Goal: Transaction & Acquisition: Purchase product/service

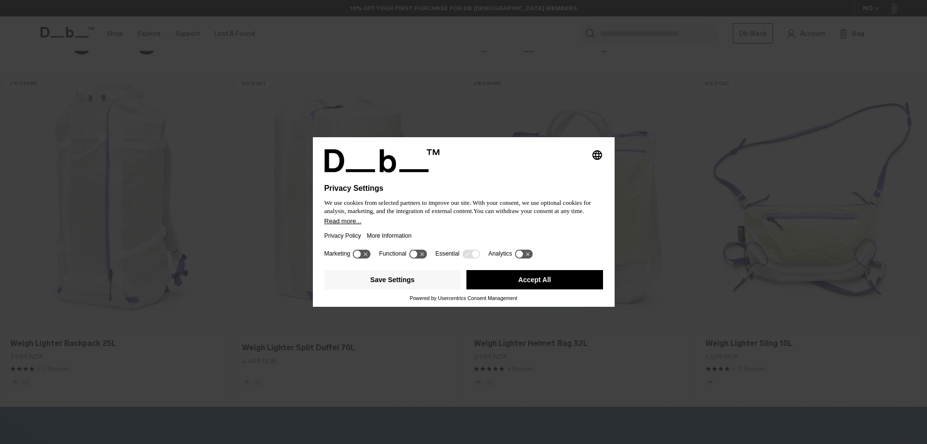
click at [538, 275] on button "Accept All" at bounding box center [534, 279] width 137 height 19
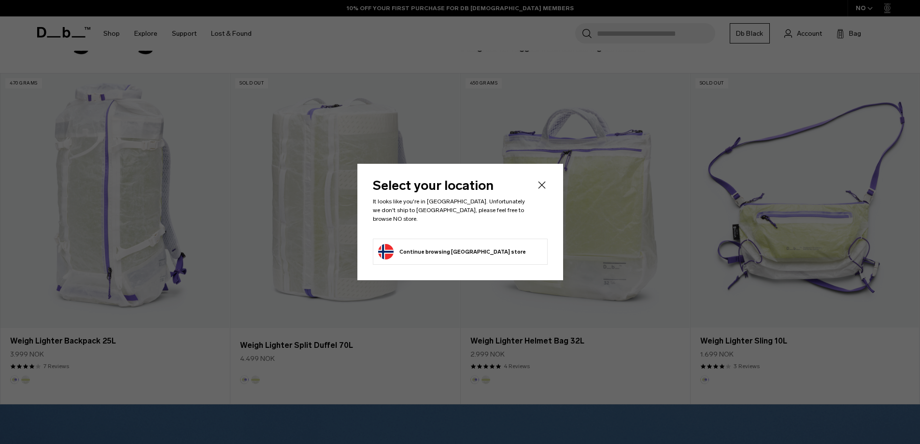
click at [542, 185] on icon "Close" at bounding box center [542, 185] width 12 height 12
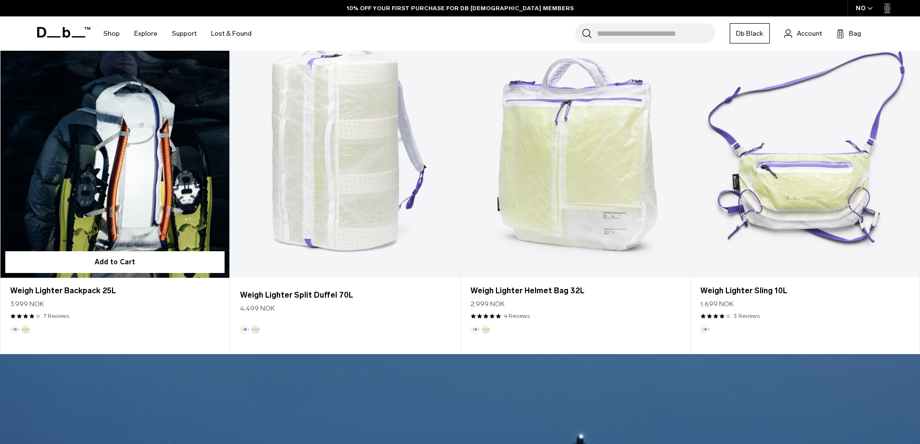
scroll to position [145, 0]
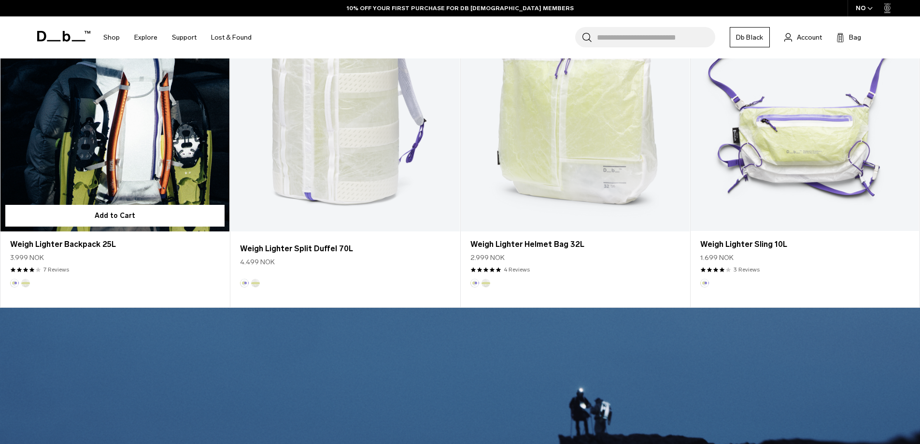
click at [146, 150] on link "Weigh Lighter Backpack 25L" at bounding box center [114, 104] width 229 height 254
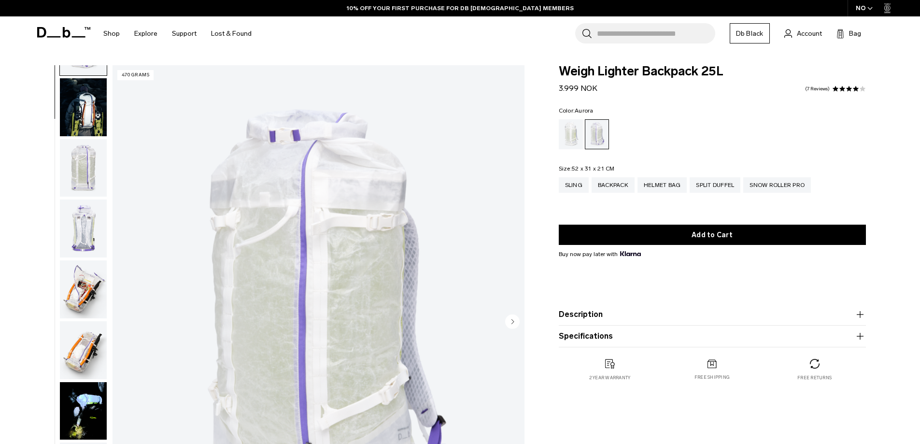
click at [88, 288] on img "button" at bounding box center [83, 289] width 47 height 58
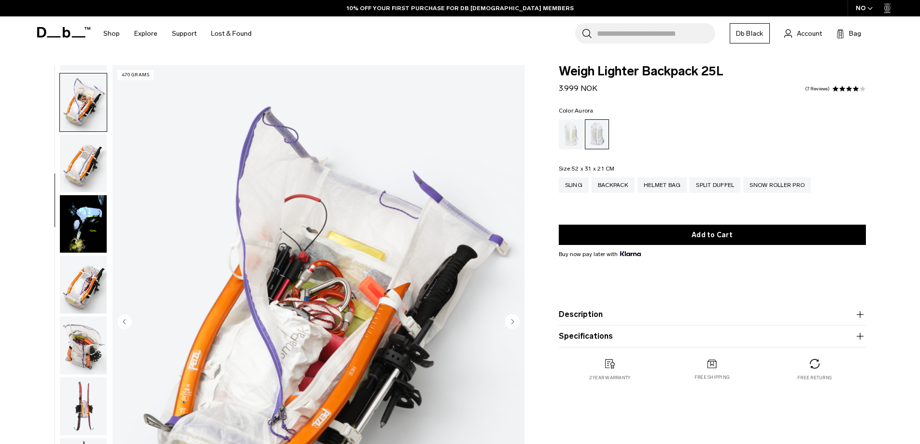
scroll to position [243, 0]
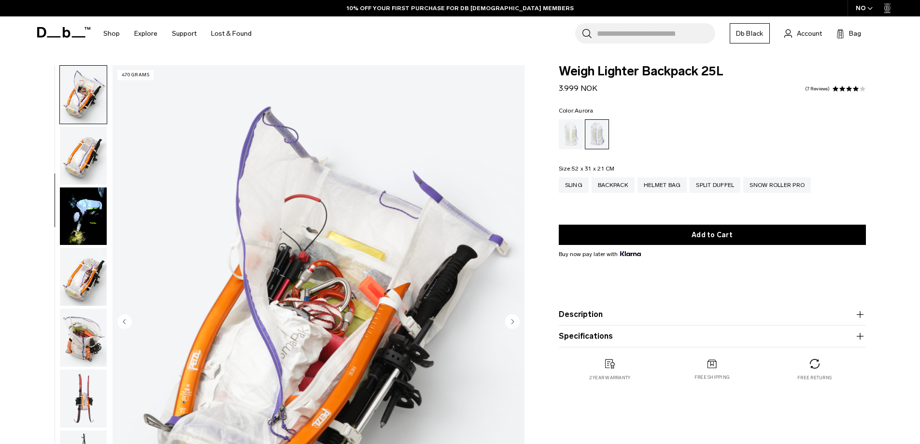
click at [84, 286] on img "button" at bounding box center [83, 277] width 47 height 58
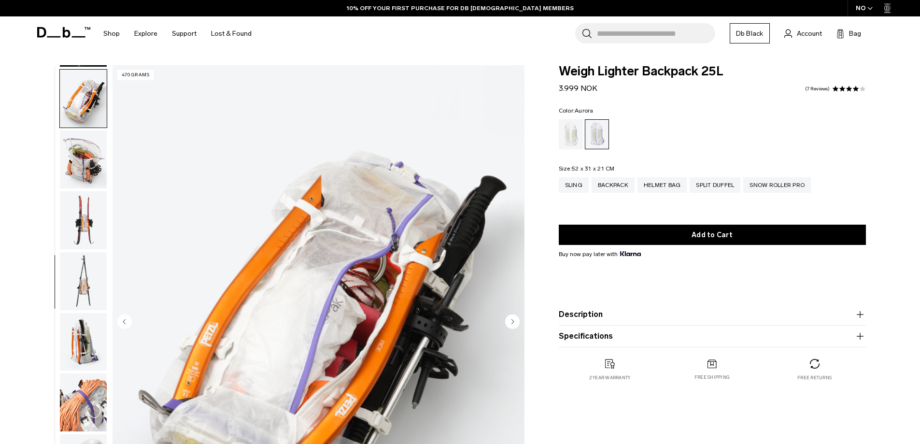
scroll to position [425, 0]
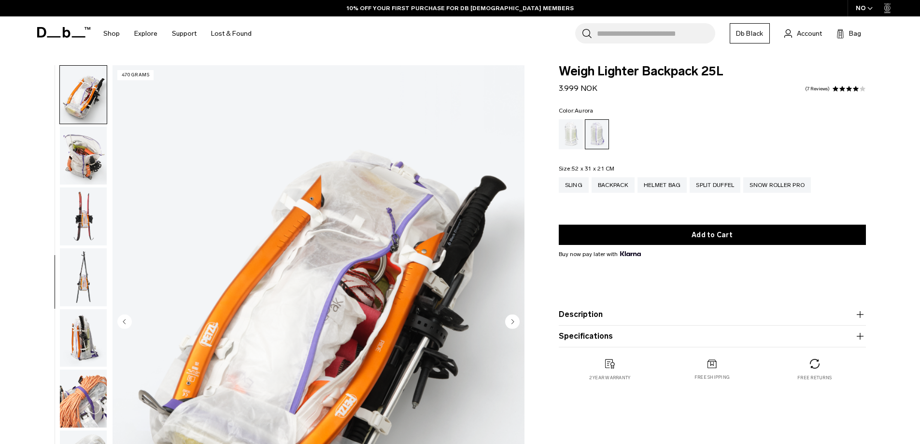
click at [85, 330] on img "button" at bounding box center [83, 338] width 47 height 58
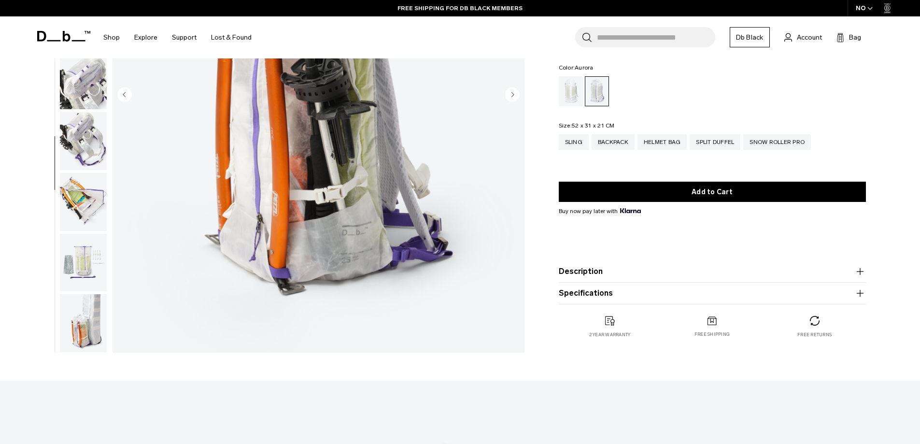
scroll to position [290, 0]
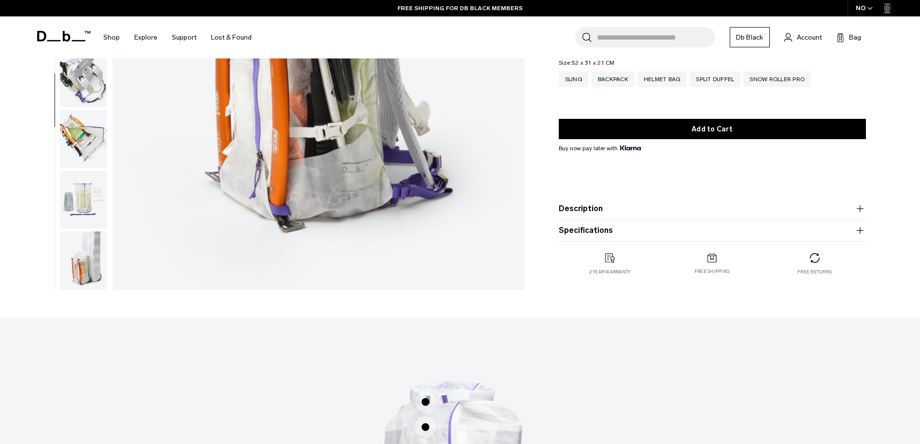
click at [84, 261] on img "button" at bounding box center [83, 260] width 47 height 58
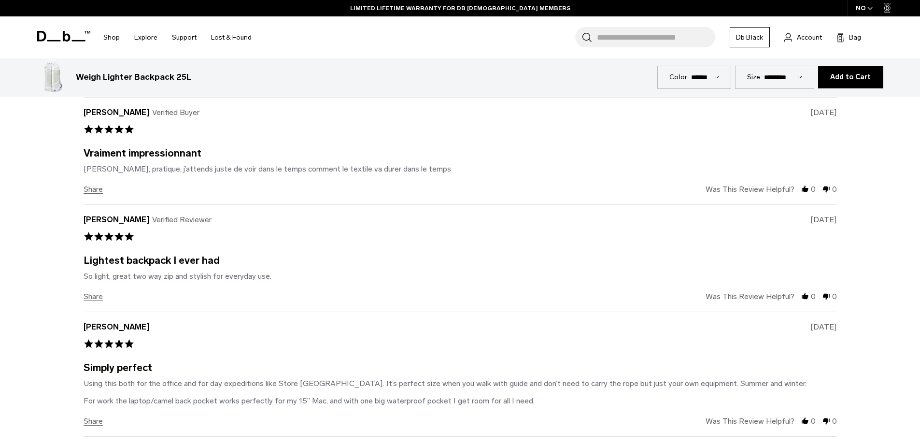
scroll to position [2125, 0]
